Goal: Contribute content: Add original content to the website for others to see

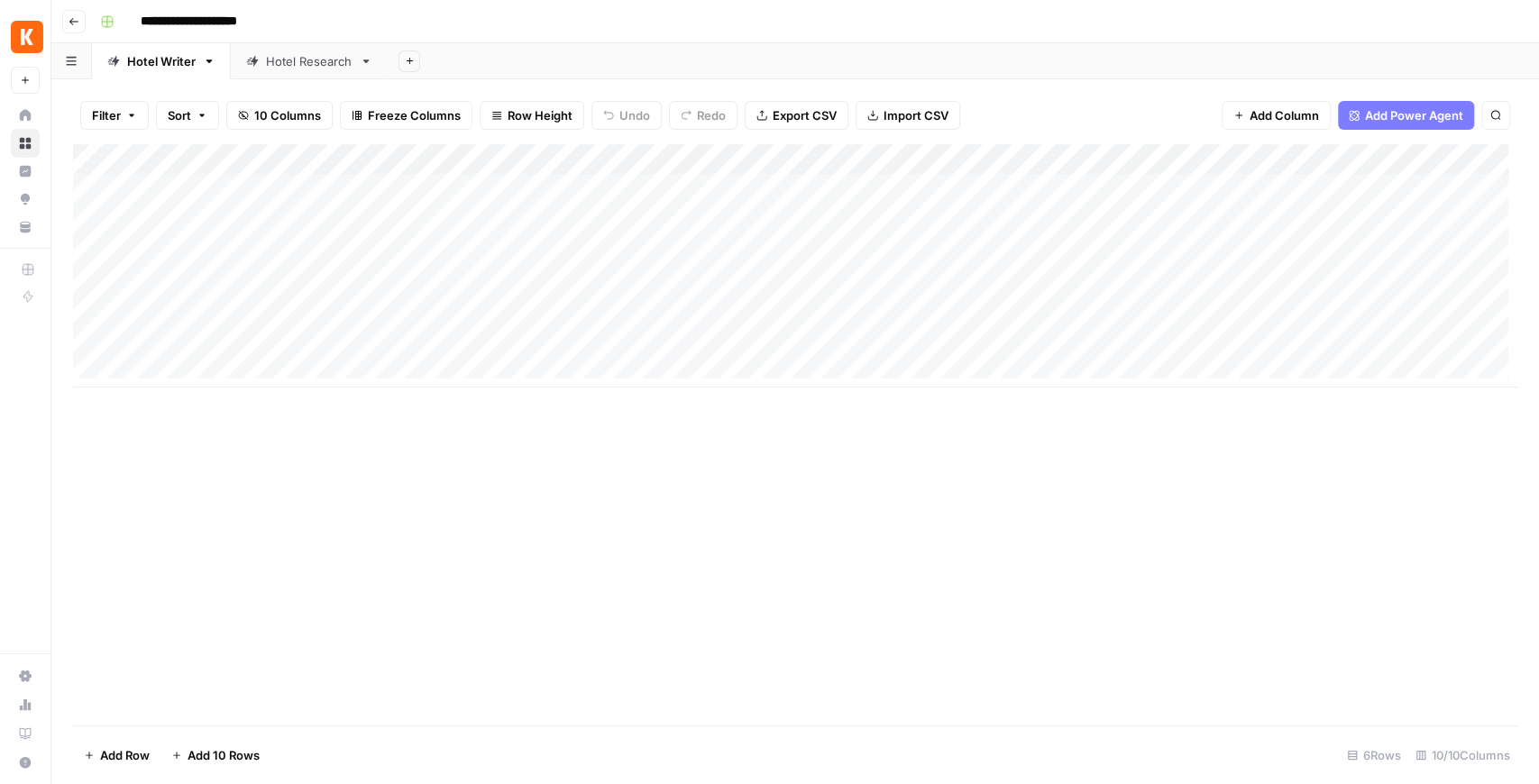
click at [478, 283] on div "Add Column" at bounding box center [795, 266] width 1444 height 243
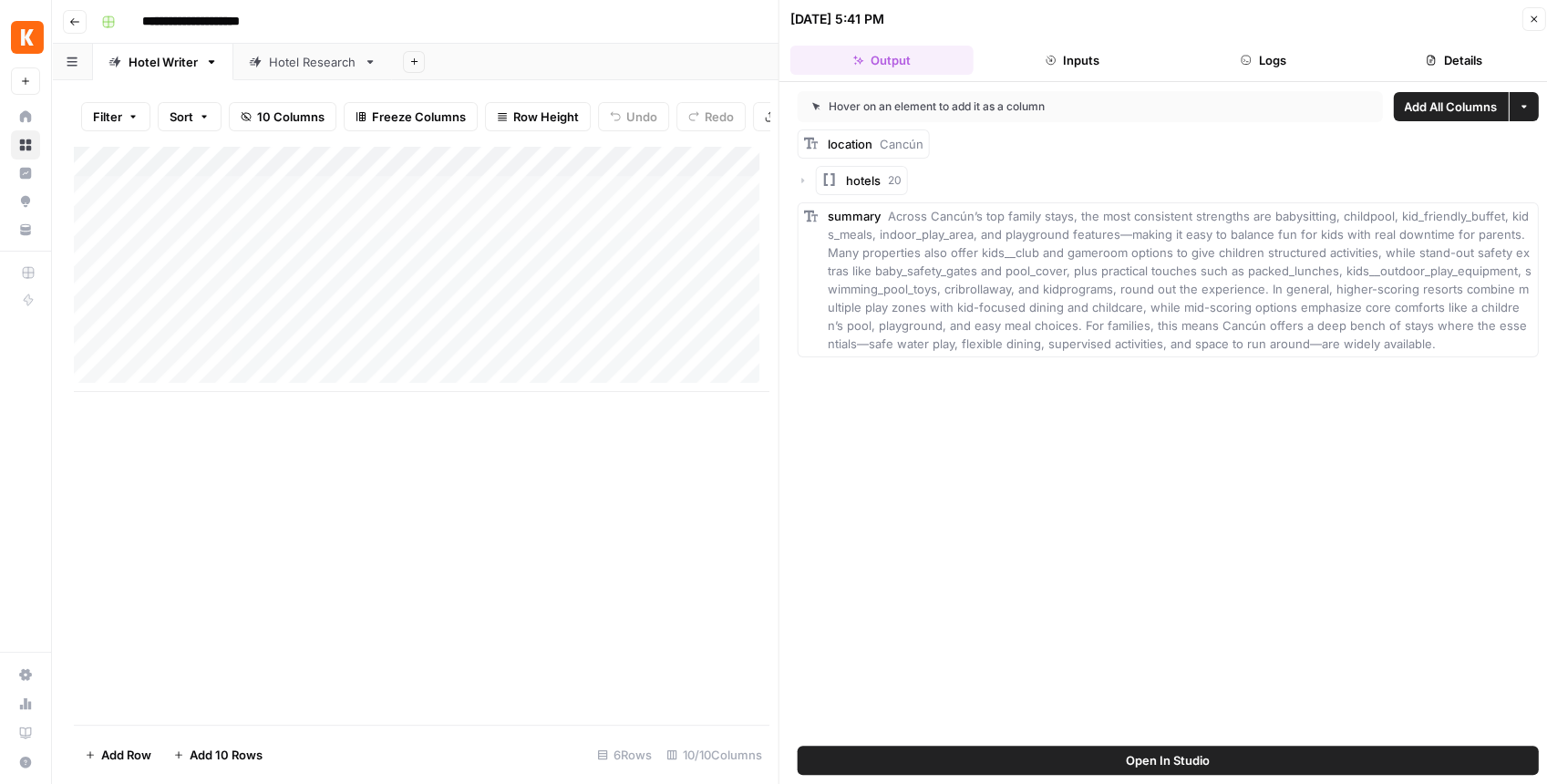
click at [1138, 763] on span "Open In Studio" at bounding box center [1168, 759] width 84 height 18
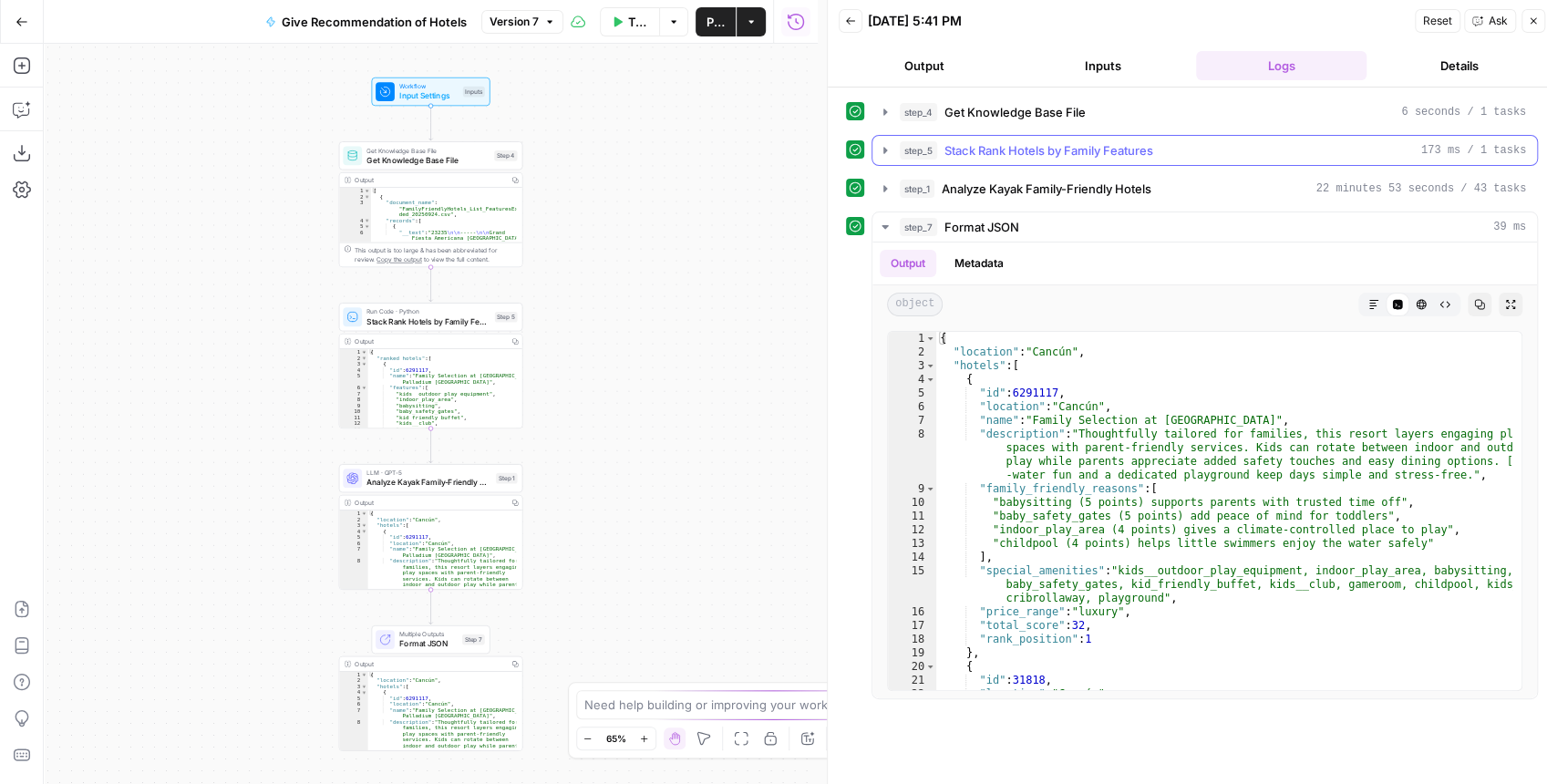
click at [880, 148] on icon "button" at bounding box center [884, 150] width 14 height 14
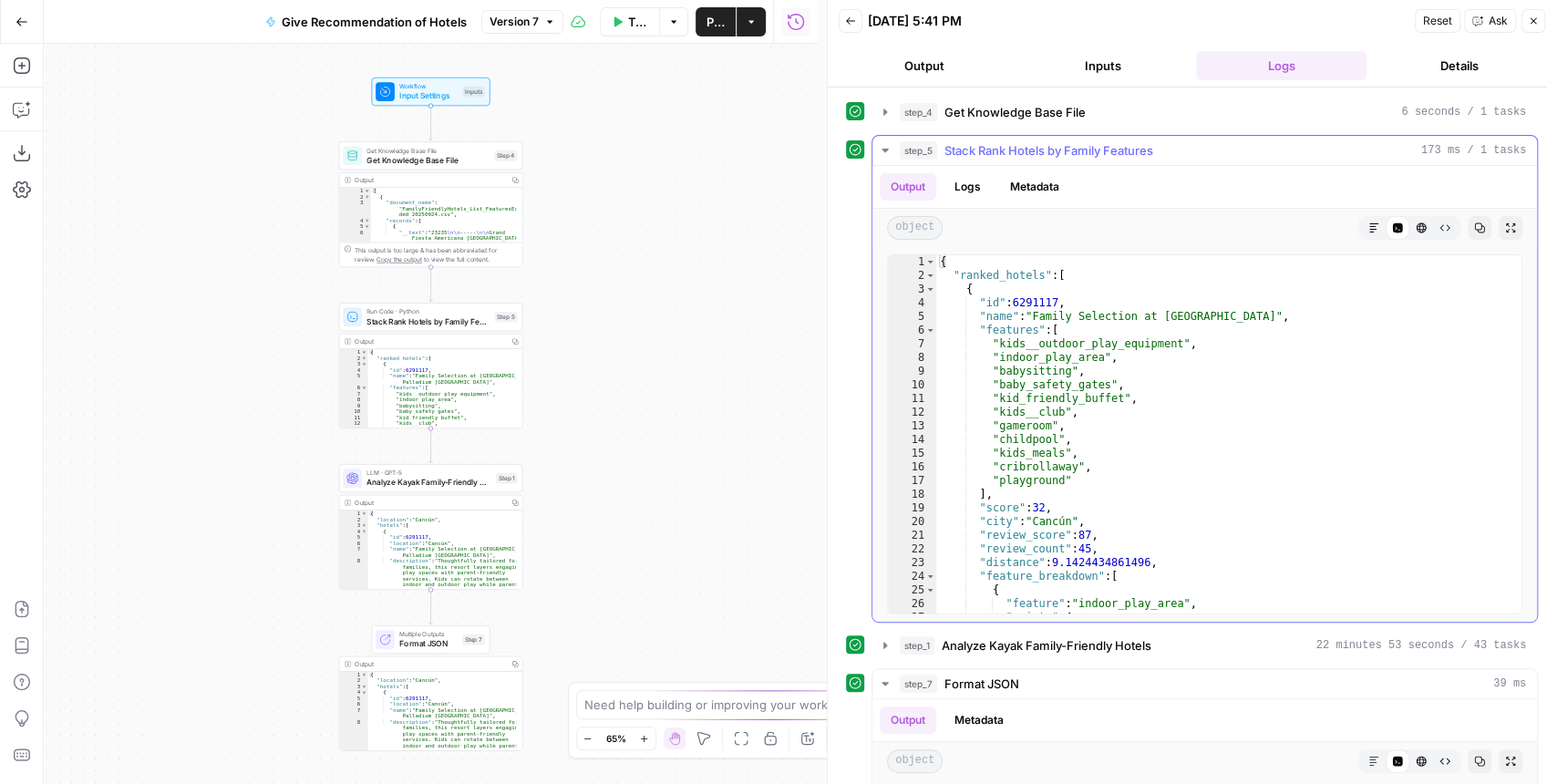
click at [1499, 236] on button "Expand Output" at bounding box center [1510, 228] width 24 height 24
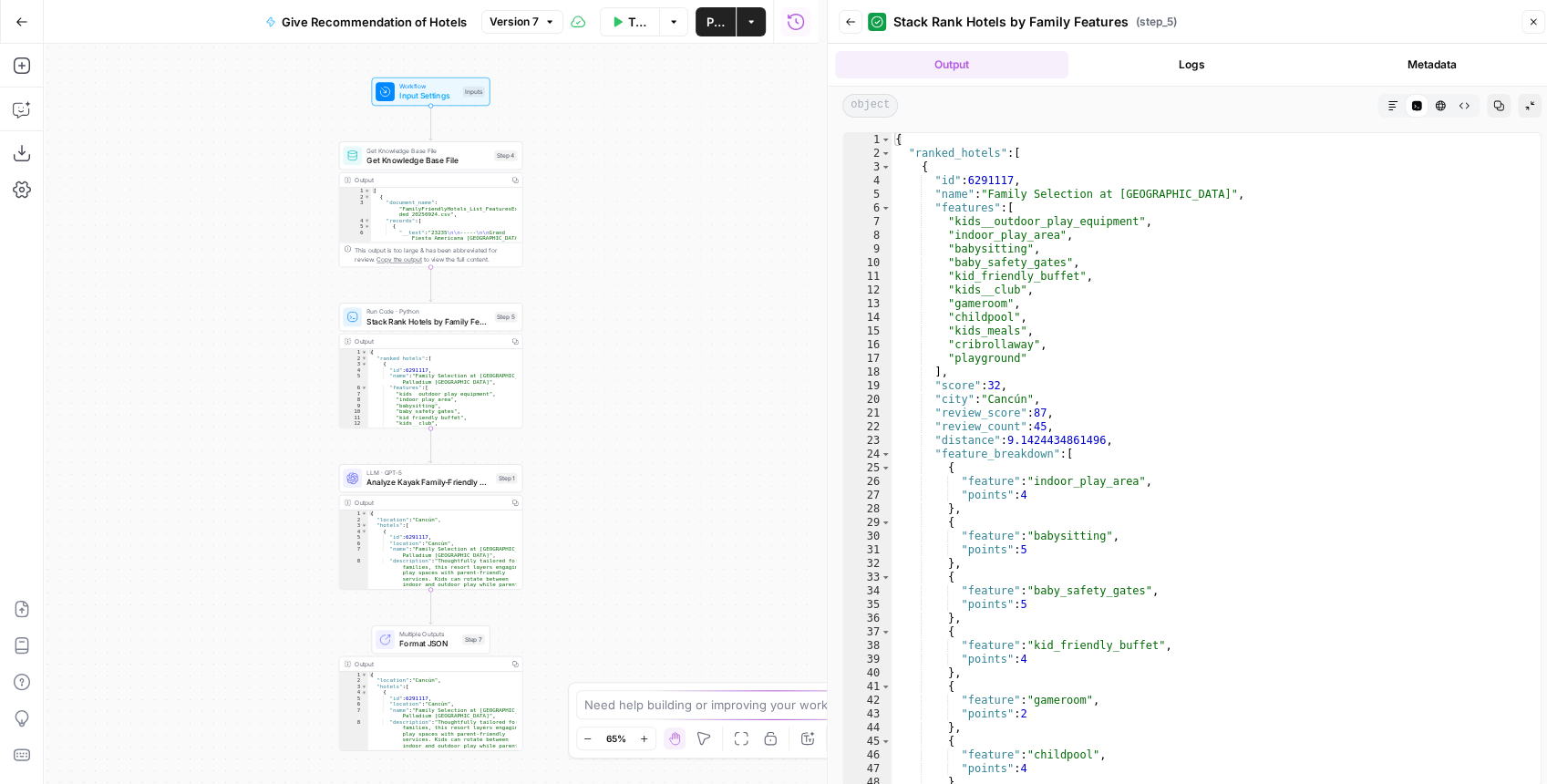
click at [1391, 109] on icon "button" at bounding box center [1393, 106] width 11 height 11
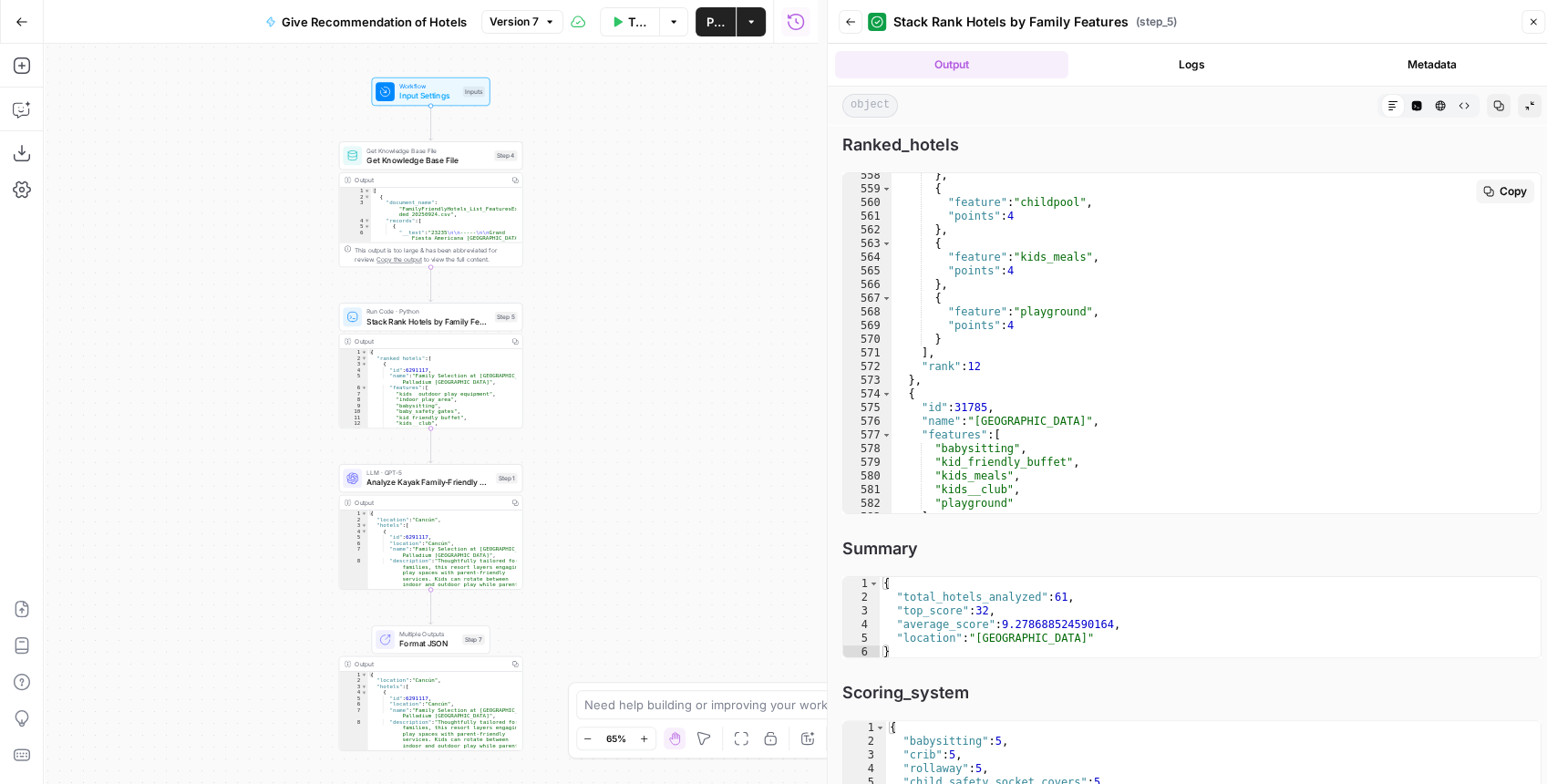
scroll to position [7617, 0]
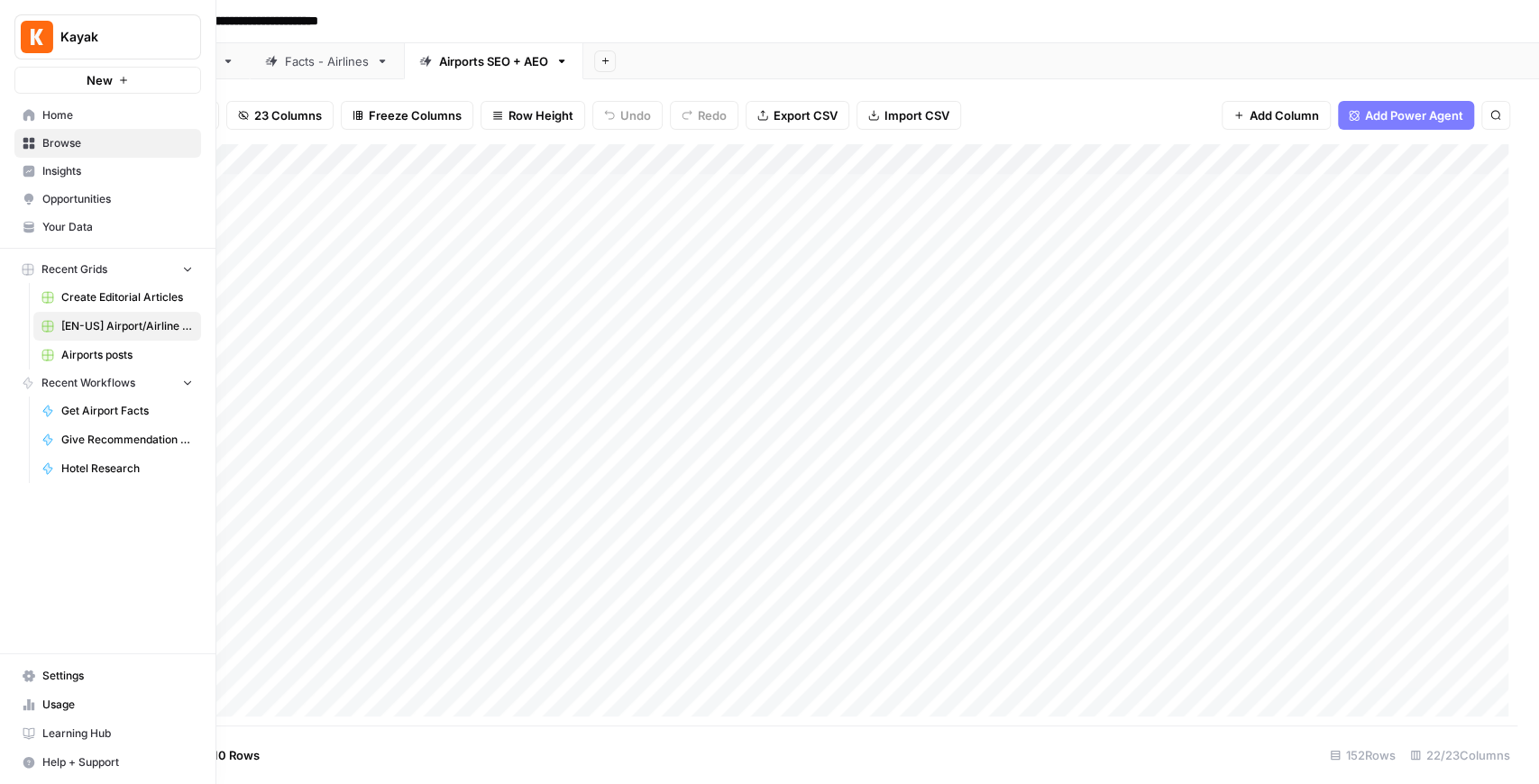
click at [56, 235] on link "Your Data" at bounding box center [107, 227] width 187 height 29
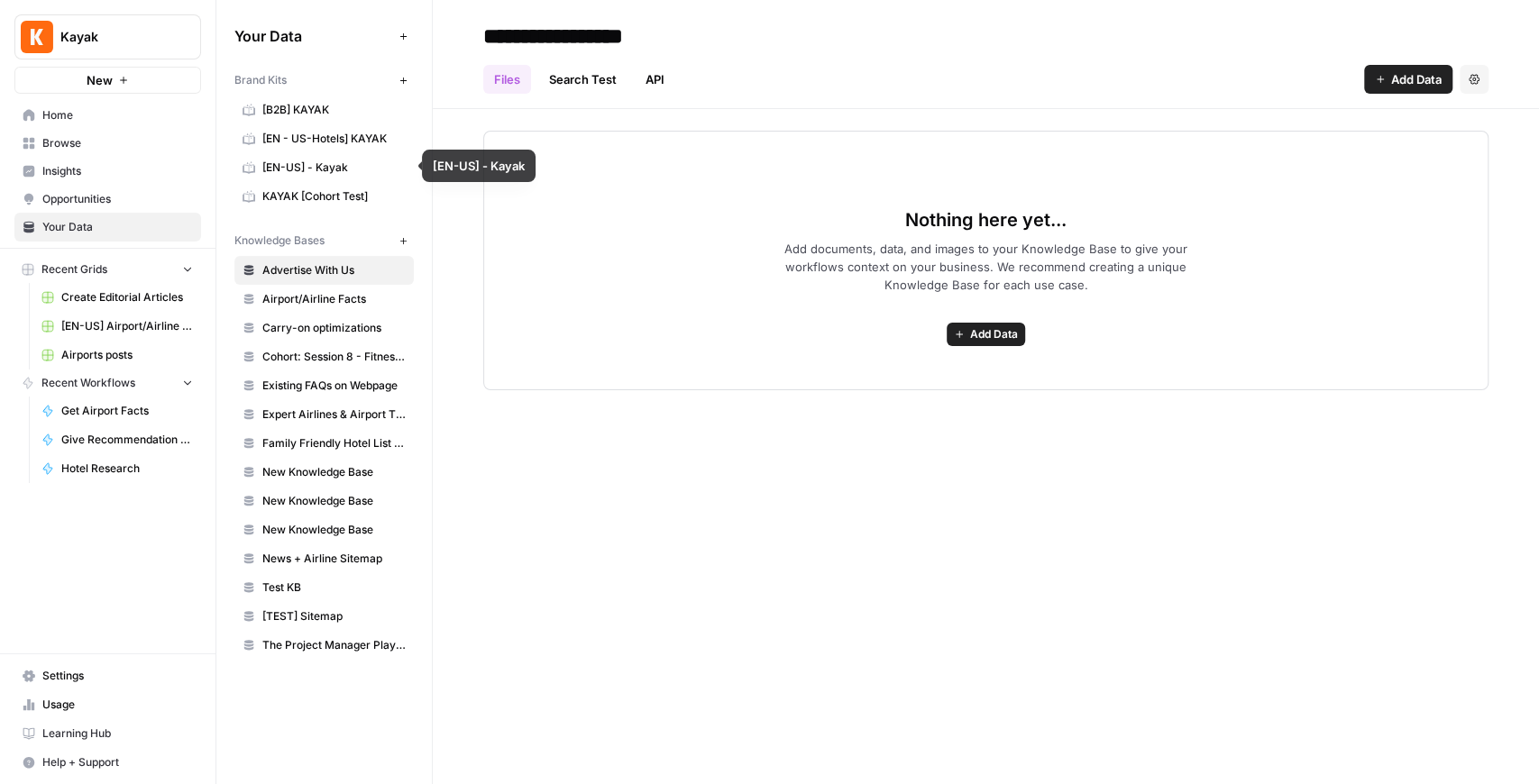
click at [317, 136] on span "[EN - US-Hotels] KAYAK" at bounding box center [333, 138] width 144 height 16
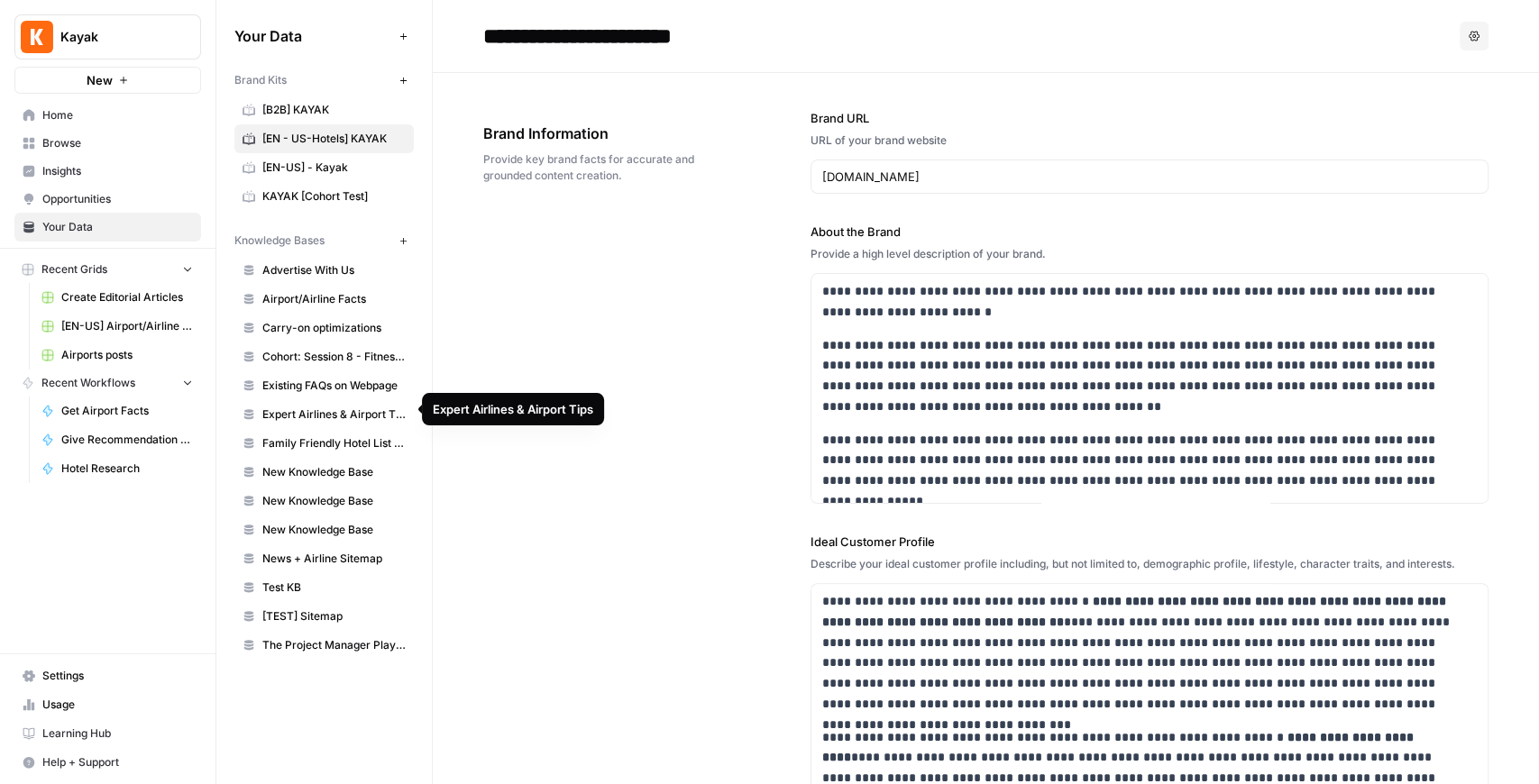
click at [328, 411] on span "Expert Airlines & Airport Tips" at bounding box center [333, 414] width 144 height 16
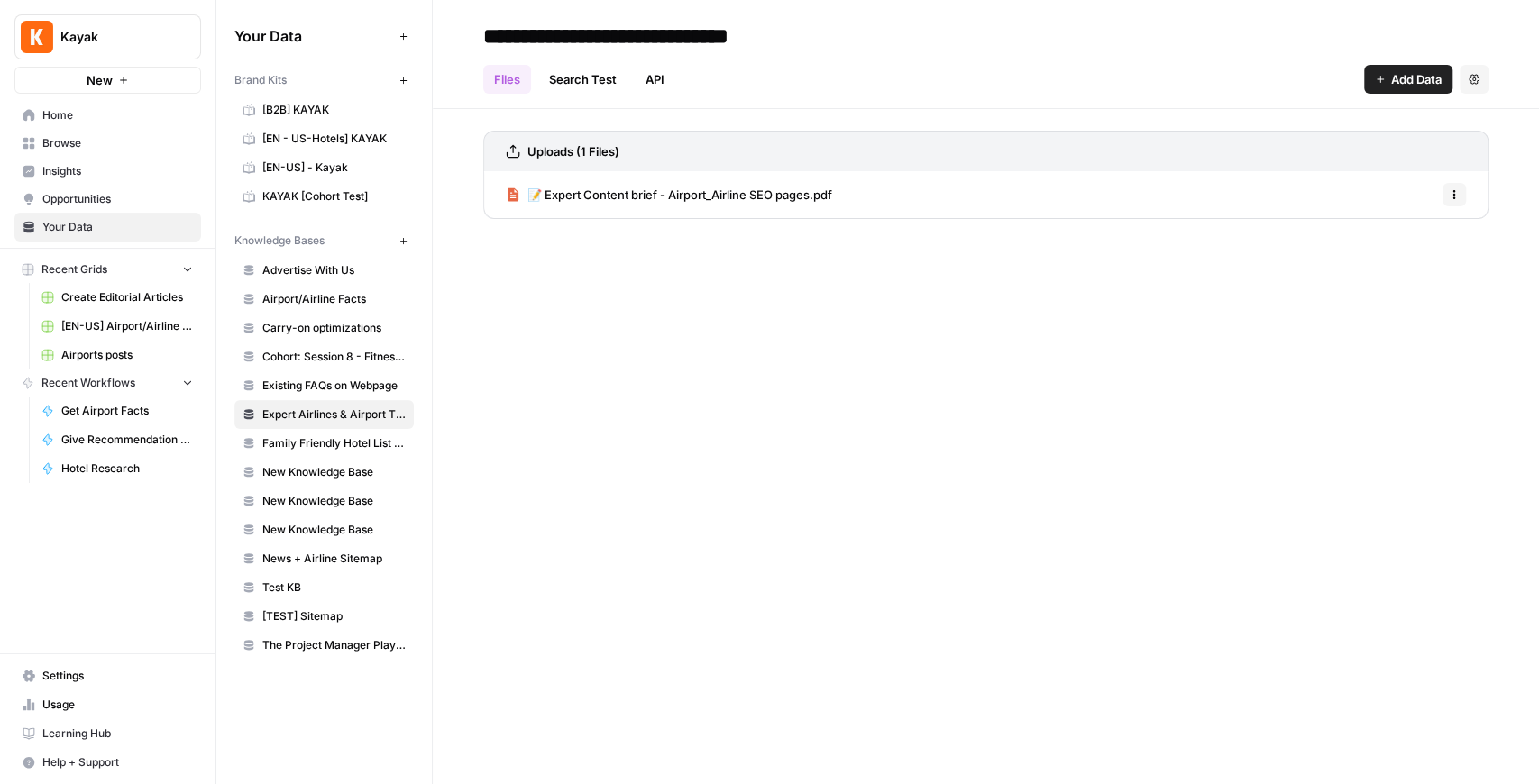
click at [349, 445] on link "Family Friendly Hotel List Features" at bounding box center [324, 443] width 179 height 29
click at [51, 36] on img "Workspace: Kayak" at bounding box center [37, 37] width 33 height 33
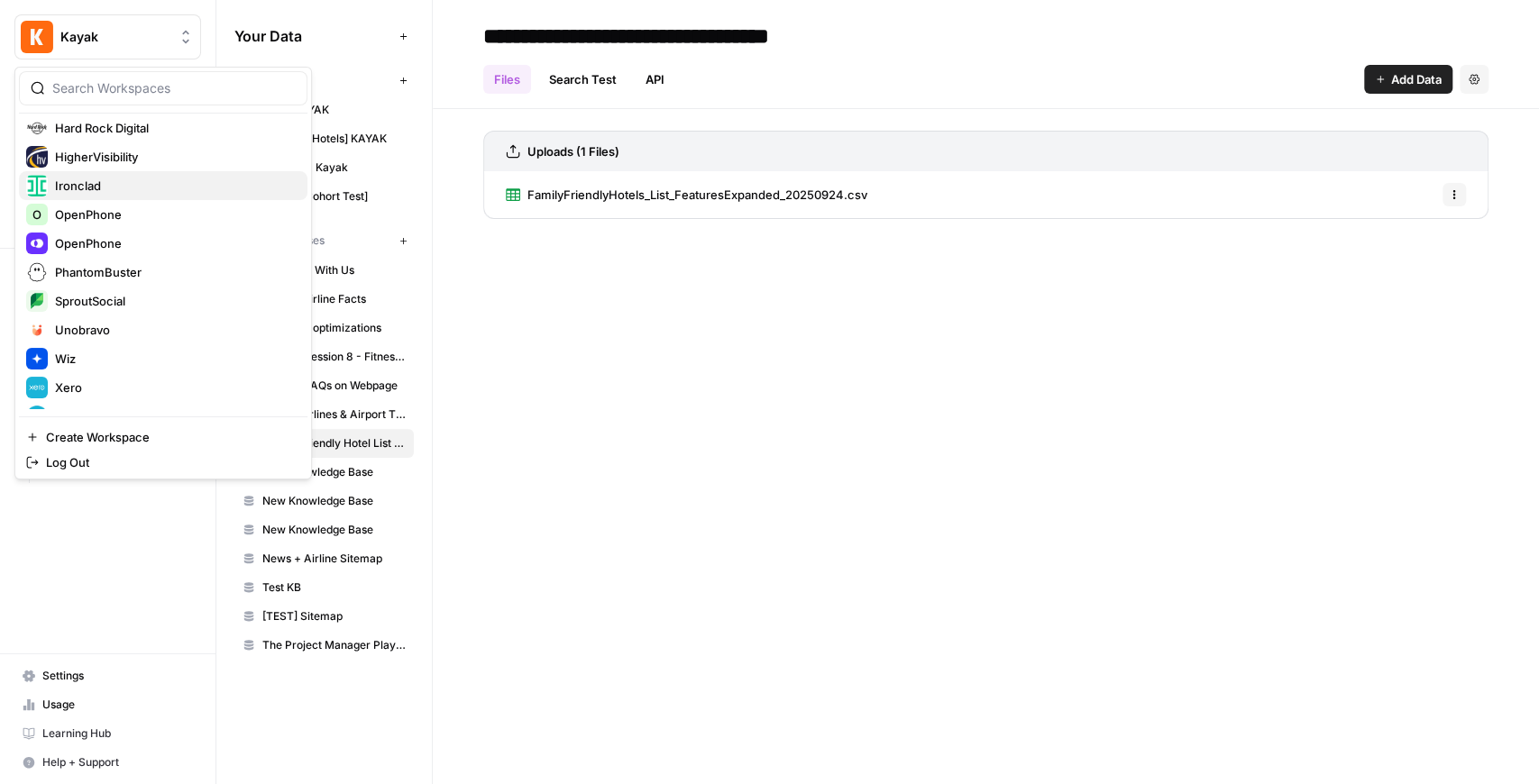
scroll to position [433, 0]
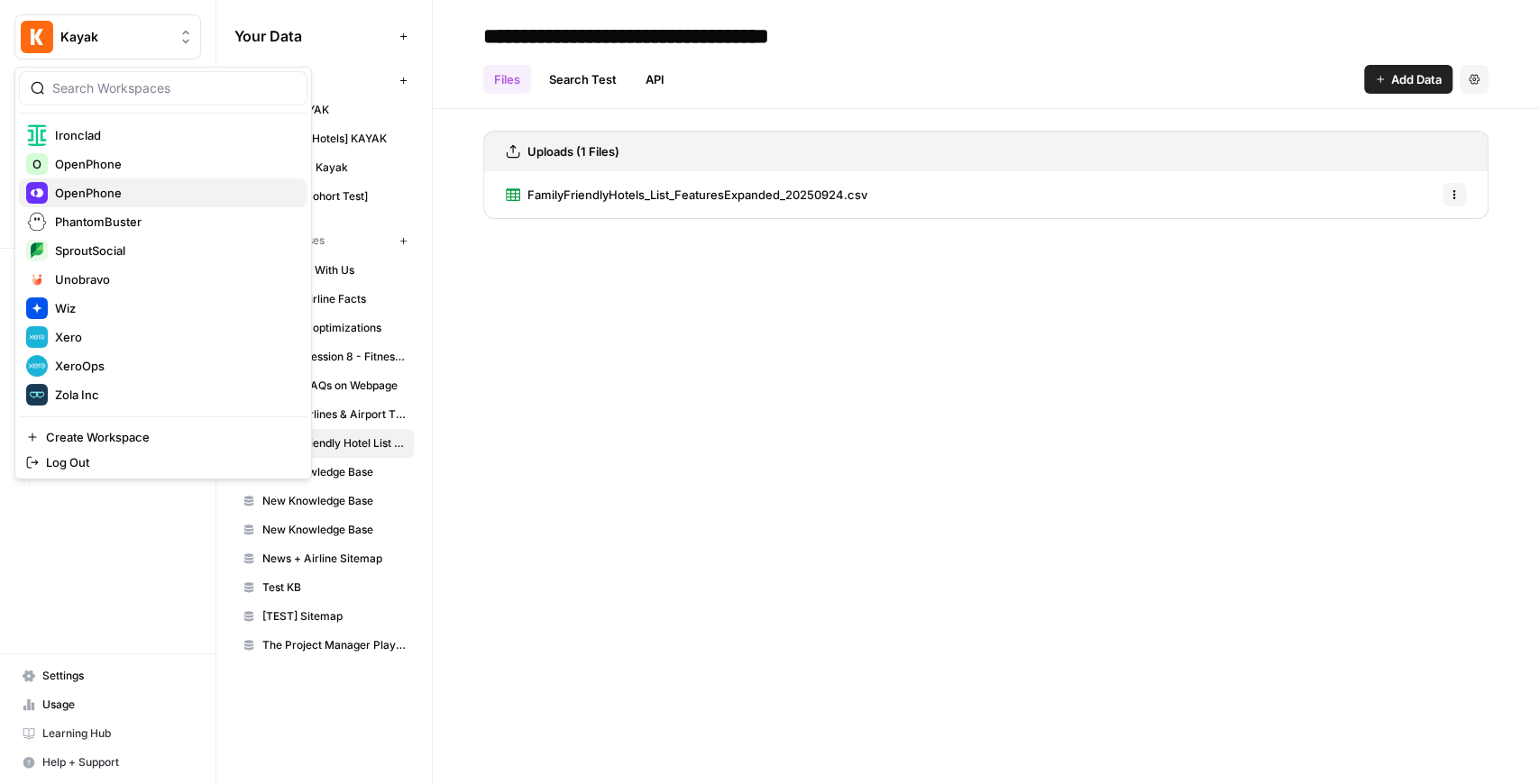
click at [112, 192] on span "OpenPhone" at bounding box center [174, 192] width 238 height 18
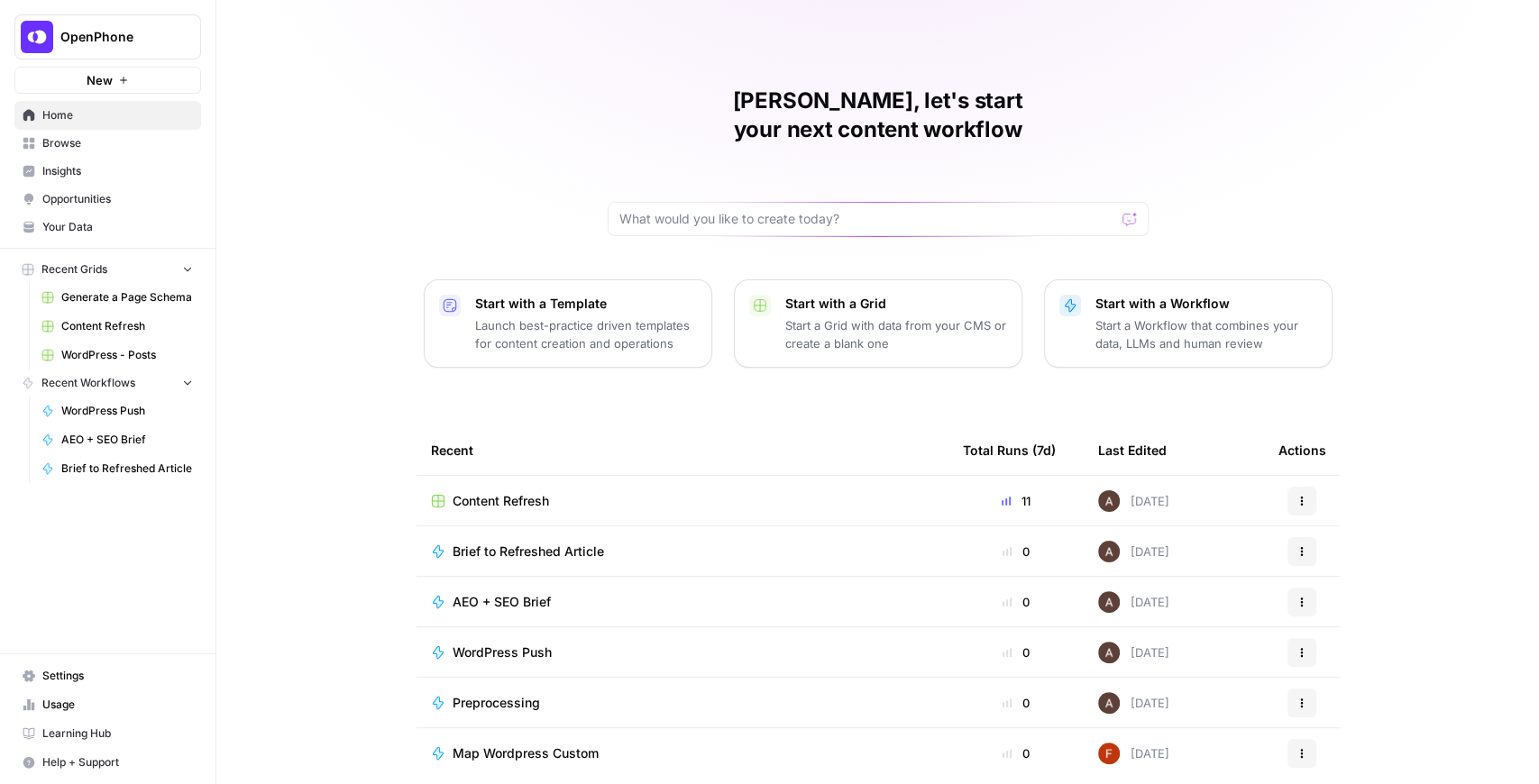
click at [92, 231] on span "Your Data" at bounding box center [117, 226] width 150 height 16
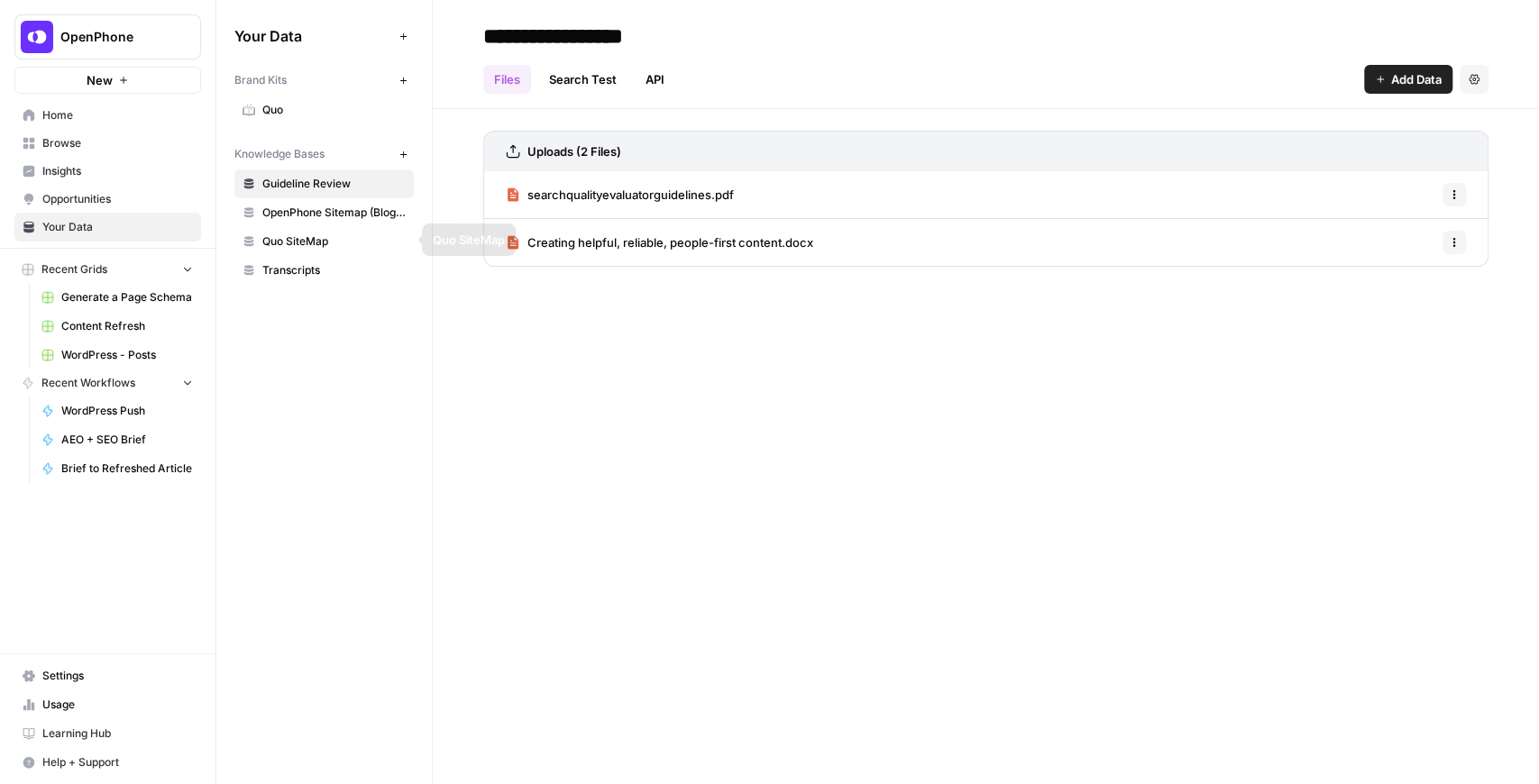
click at [315, 263] on span "Transcripts" at bounding box center [333, 269] width 144 height 16
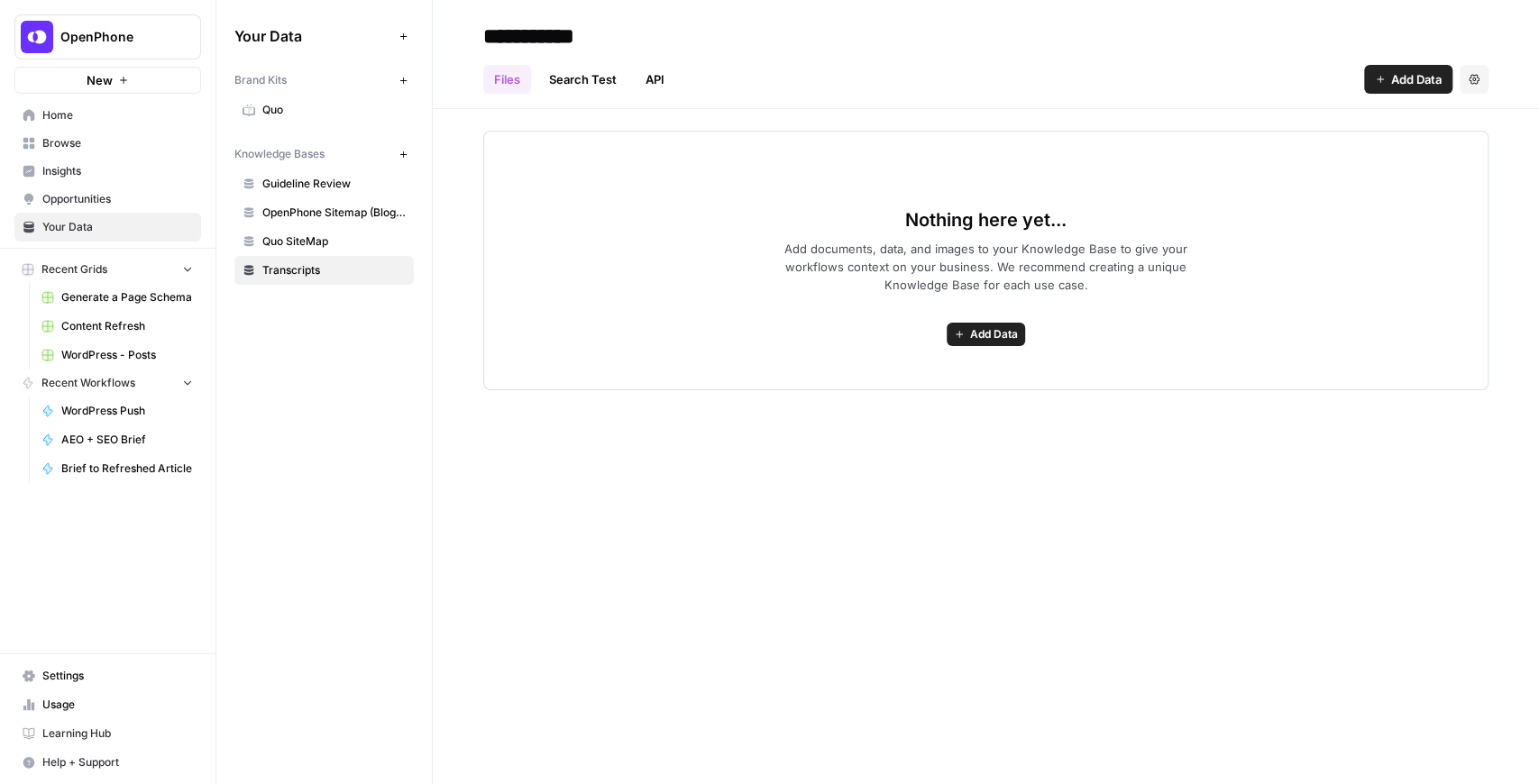
click at [1391, 74] on span "Add Data" at bounding box center [1416, 79] width 51 height 18
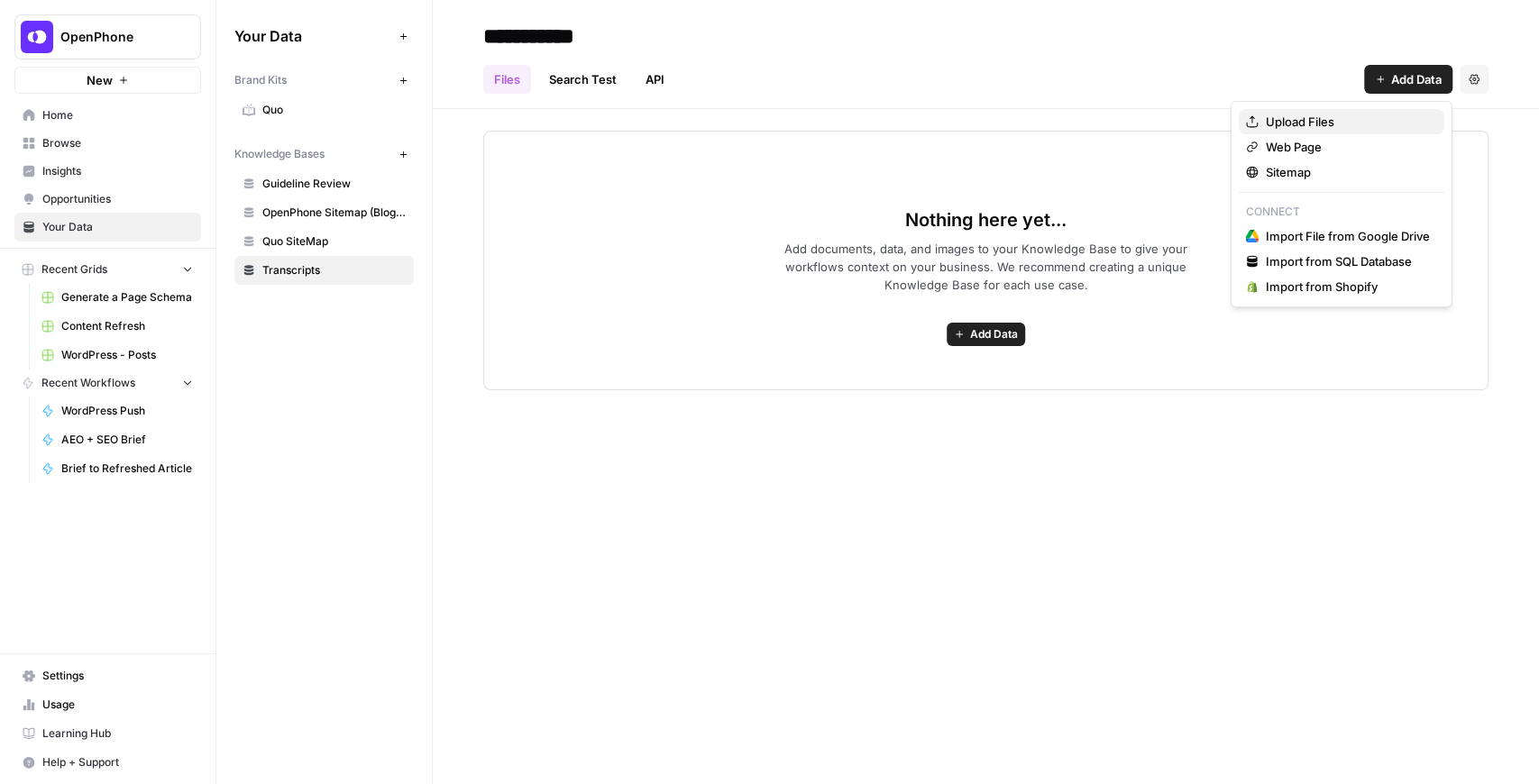
click at [1348, 110] on button "Upload Files" at bounding box center [1341, 121] width 206 height 25
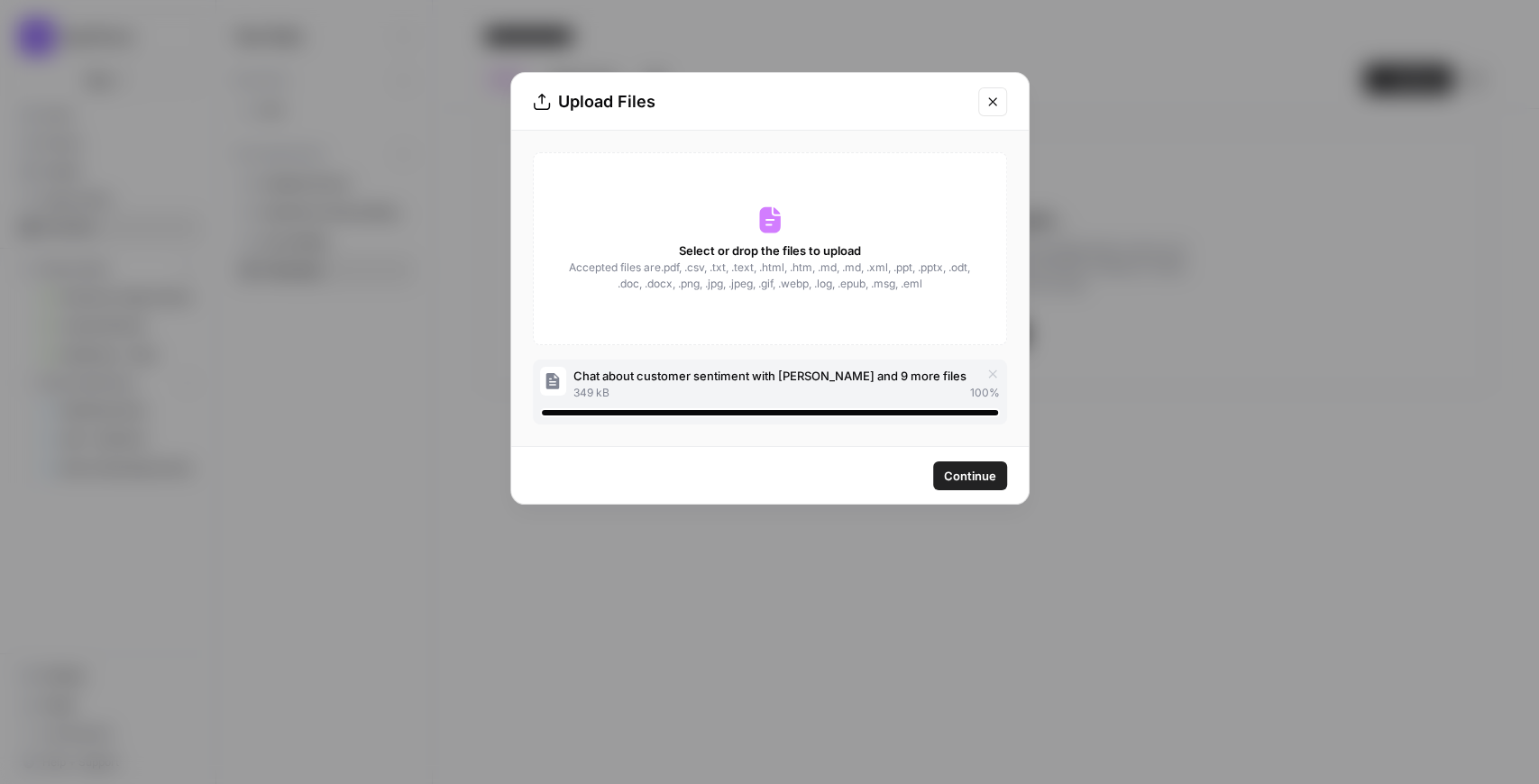
click at [965, 485] on button "Continue" at bounding box center [970, 475] width 74 height 29
